Goal: Obtain resource: Download file/media

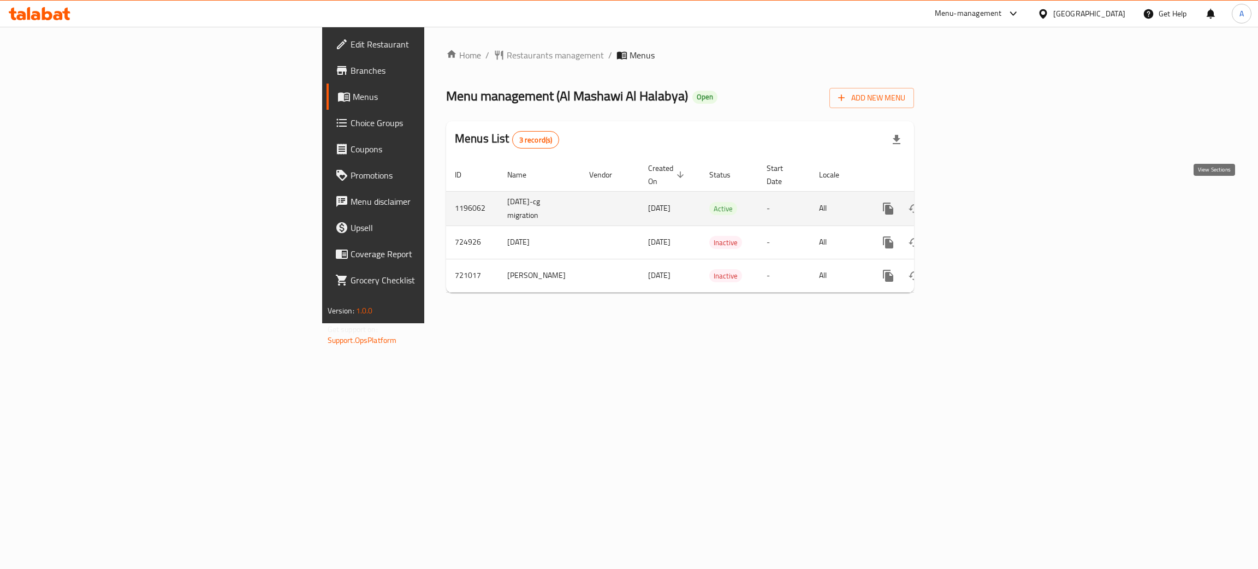
click at [974, 202] on icon "enhanced table" at bounding box center [966, 208] width 13 height 13
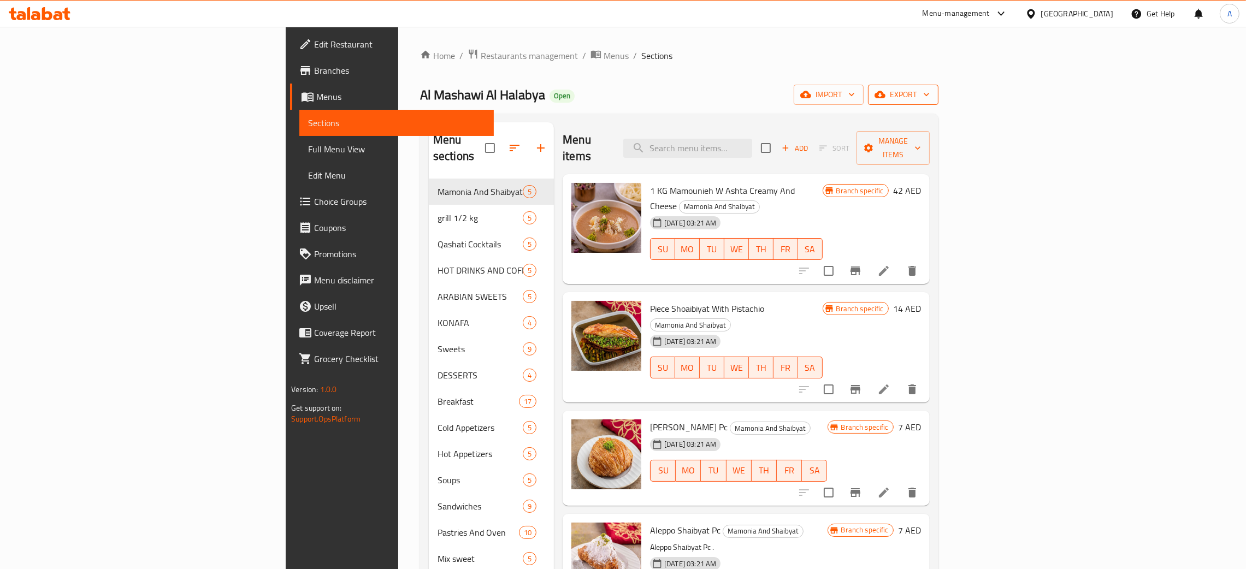
click at [932, 94] on icon "button" at bounding box center [926, 94] width 11 height 11
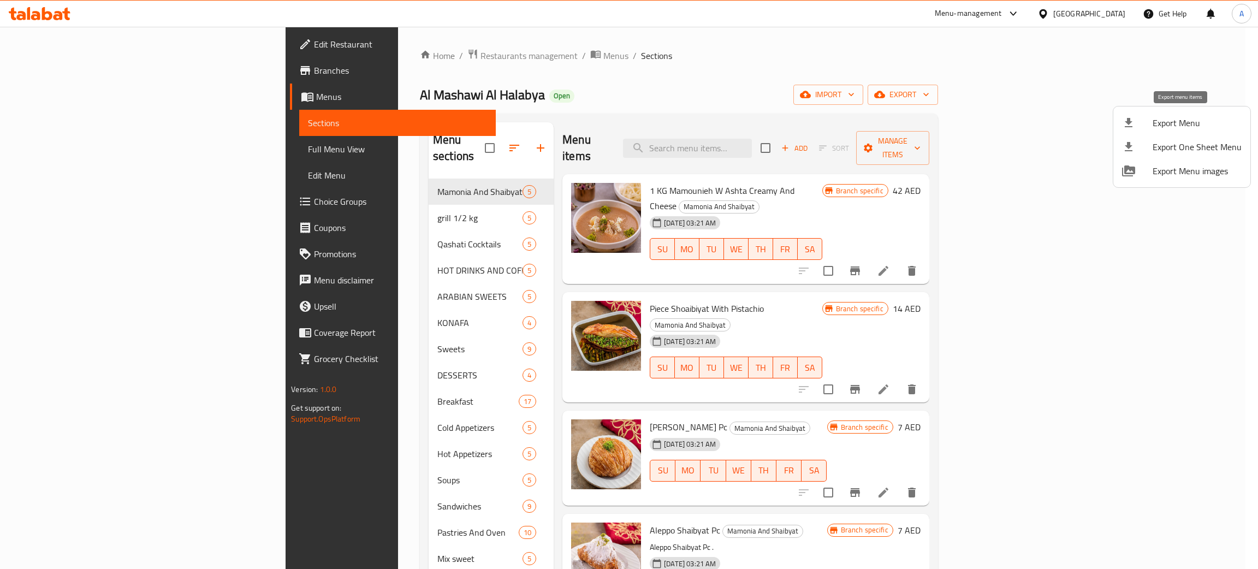
click at [1167, 127] on span "Export Menu" at bounding box center [1197, 122] width 89 height 13
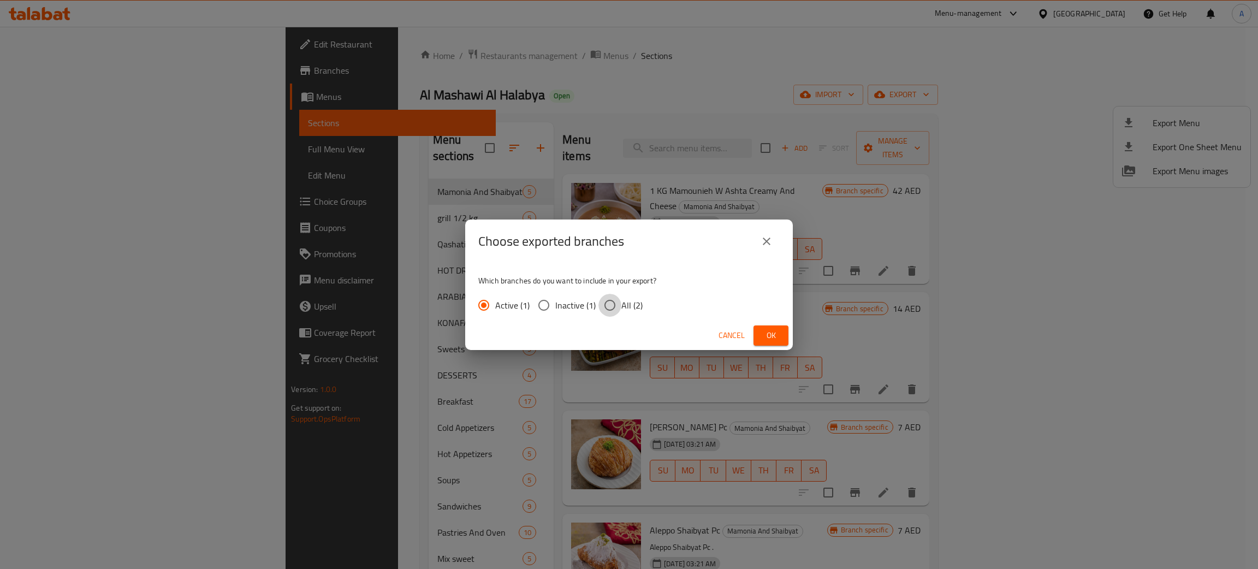
drag, startPoint x: 606, startPoint y: 303, endPoint x: 678, endPoint y: 337, distance: 79.6
click at [607, 303] on input "All (2)" at bounding box center [609, 305] width 23 height 23
radio input "true"
click at [762, 333] on span "Ok" at bounding box center [770, 336] width 17 height 14
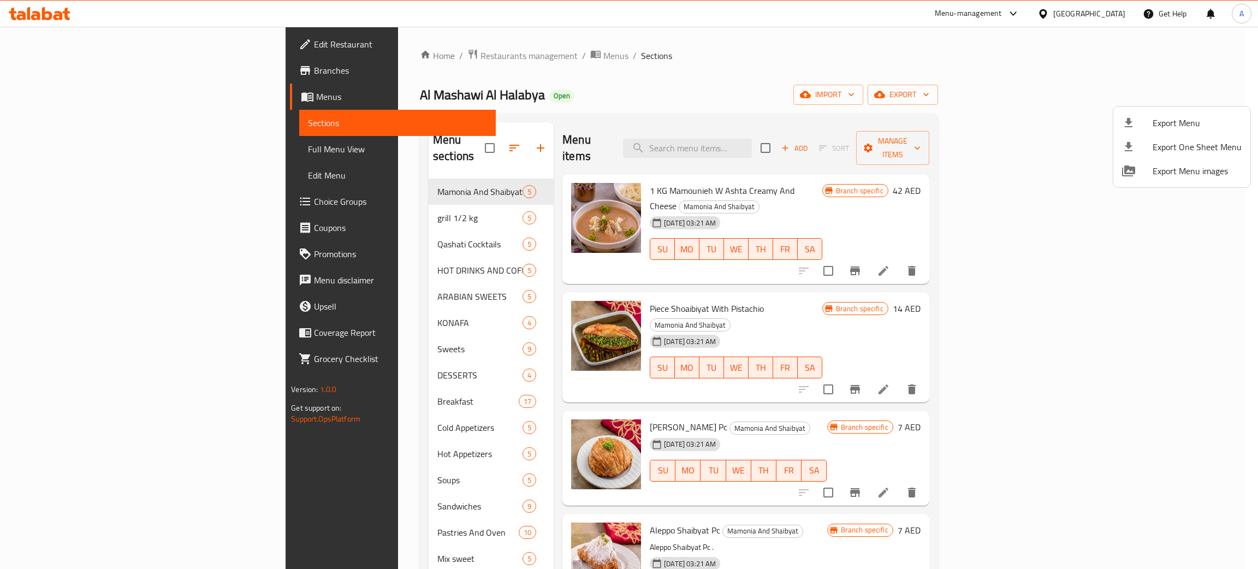
click at [43, 66] on div at bounding box center [629, 284] width 1258 height 569
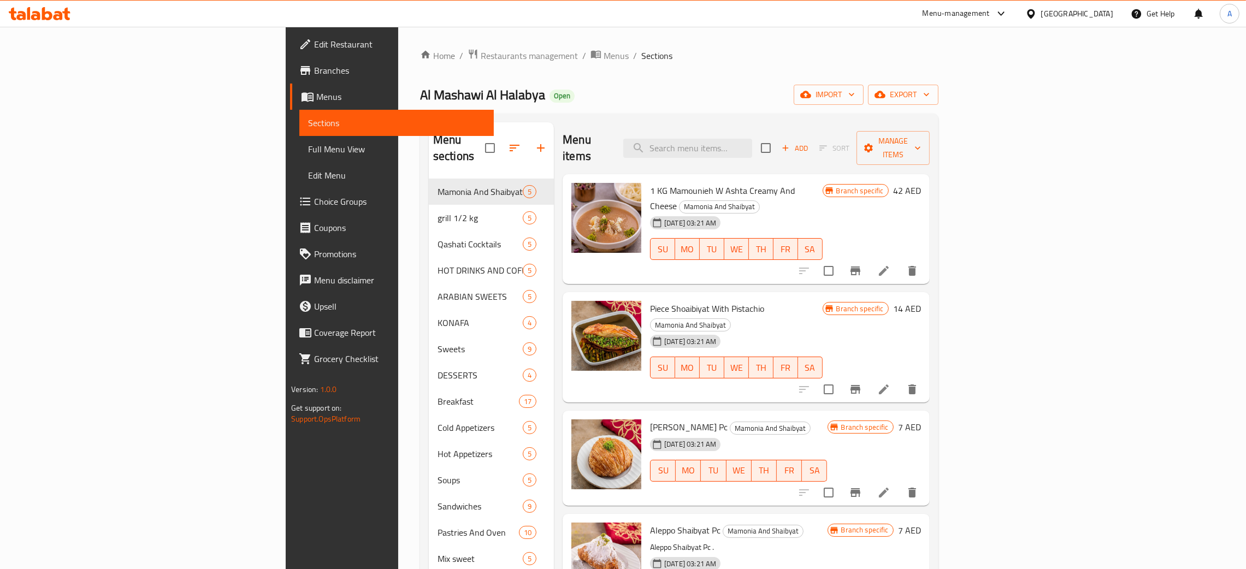
click at [314, 71] on span "Branches" at bounding box center [399, 70] width 171 height 13
